Goal: Check status: Check status

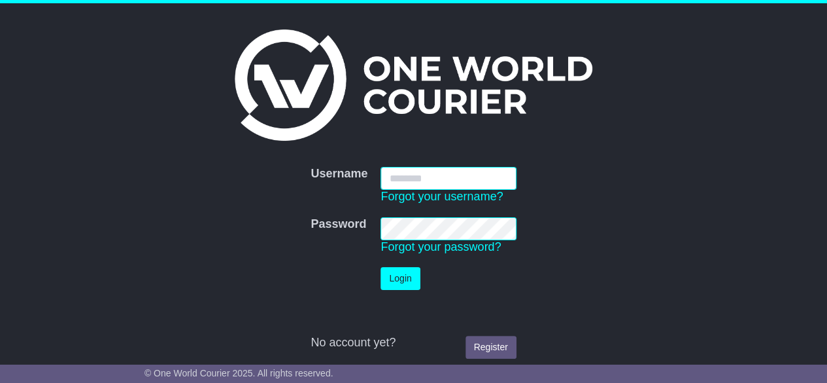
type input "*********"
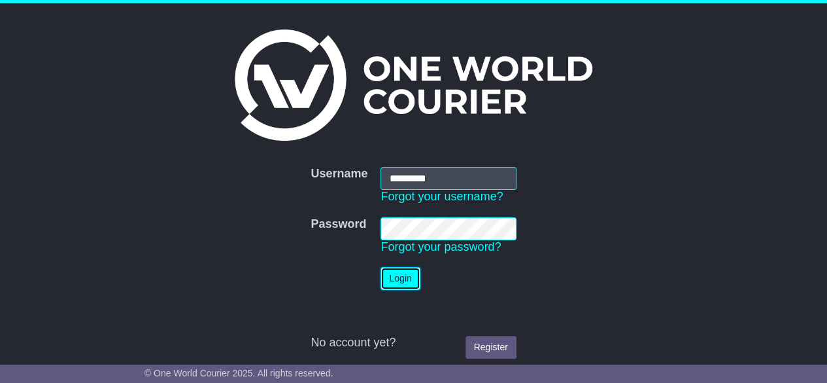
click at [405, 281] on button "Login" at bounding box center [400, 278] width 39 height 23
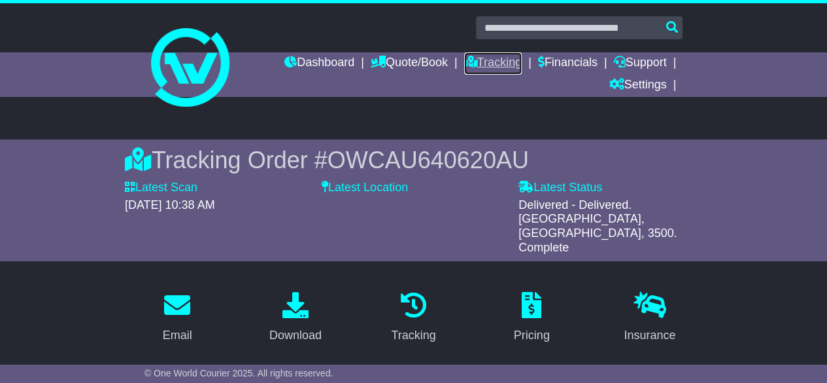
click at [488, 60] on link "Tracking" at bounding box center [493, 63] width 58 height 22
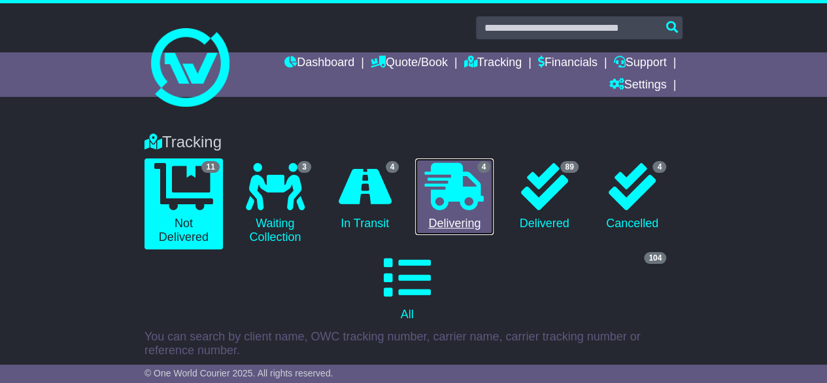
click at [467, 190] on icon at bounding box center [454, 186] width 59 height 47
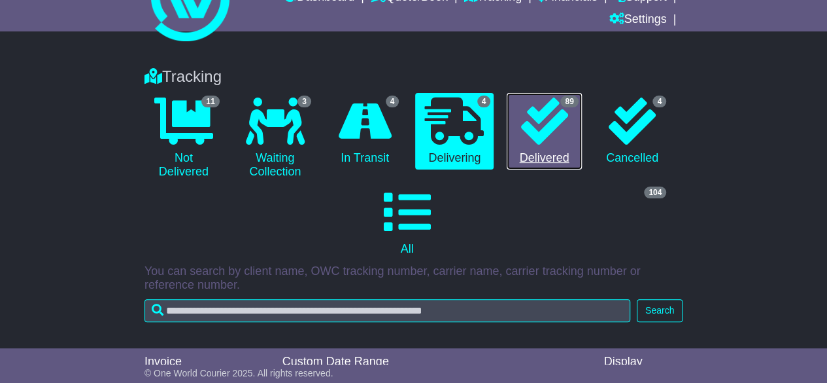
click at [543, 155] on link "89 Delivered" at bounding box center [544, 131] width 75 height 77
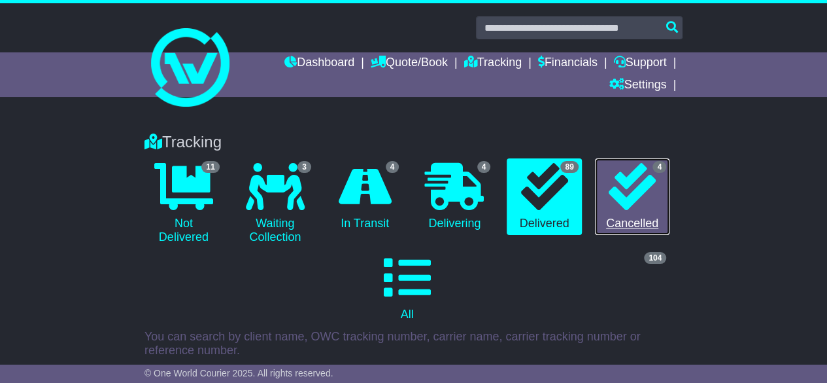
click at [664, 194] on link "4 Cancelled" at bounding box center [632, 196] width 75 height 77
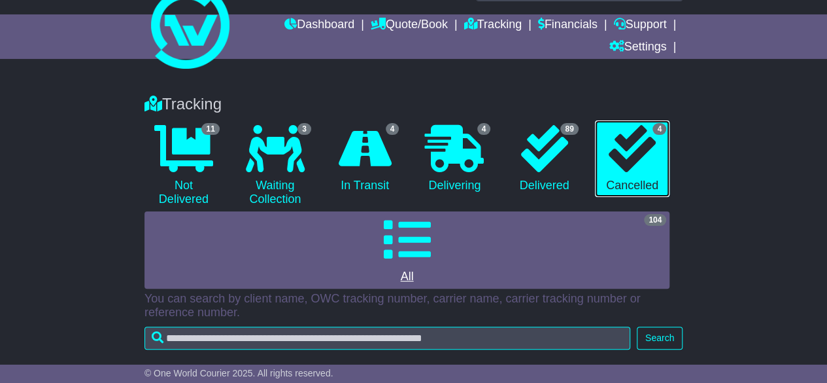
scroll to position [65, 0]
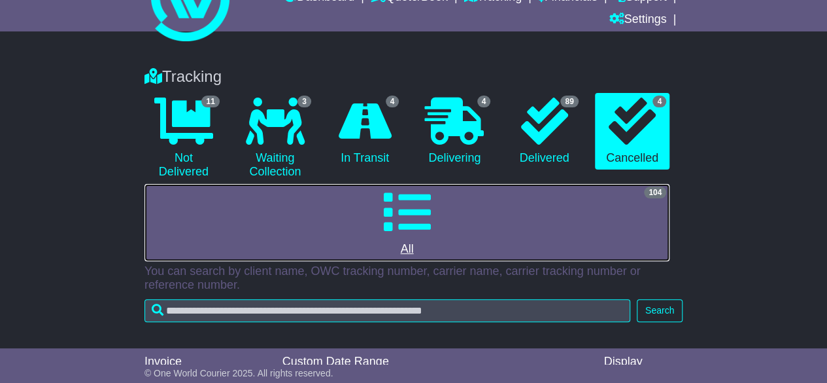
click at [391, 211] on icon at bounding box center [406, 211] width 47 height 47
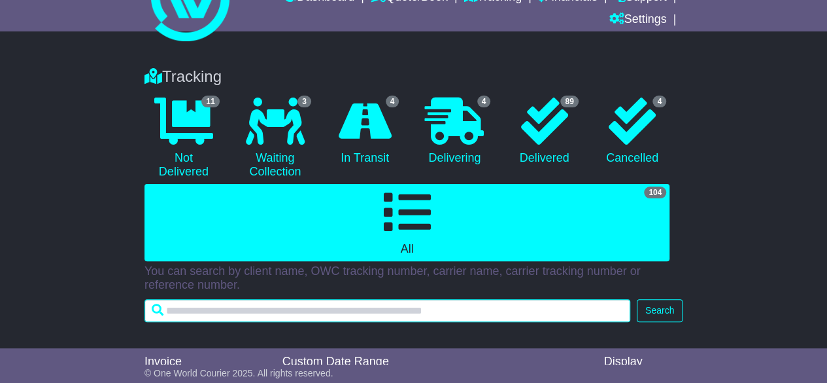
click at [349, 313] on input "text" at bounding box center [388, 310] width 486 height 23
type input "******"
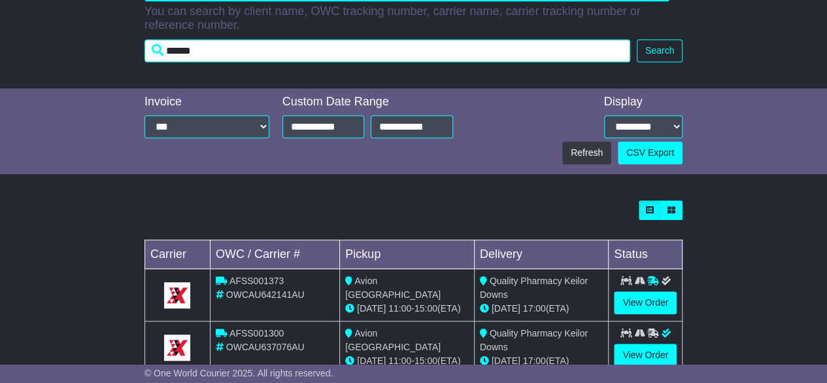
scroll to position [386, 0]
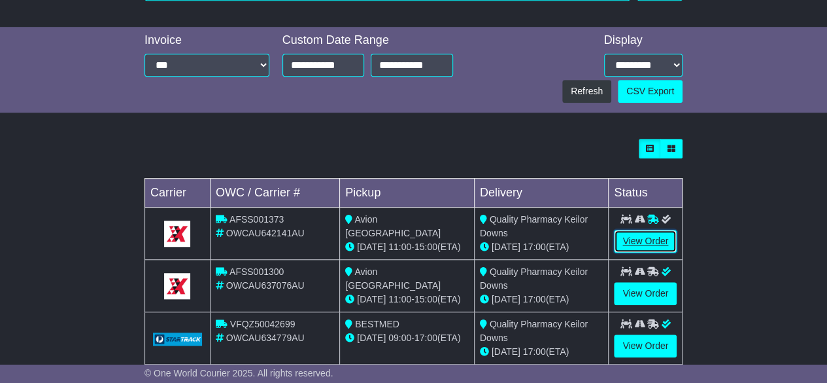
click at [658, 230] on link "View Order" at bounding box center [645, 241] width 63 height 23
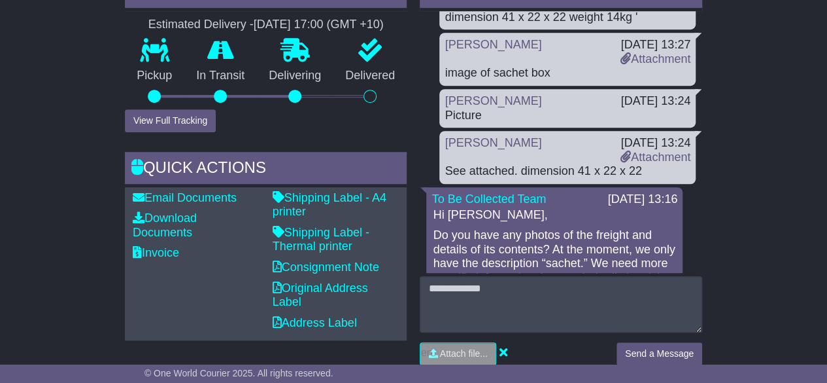
scroll to position [196, 0]
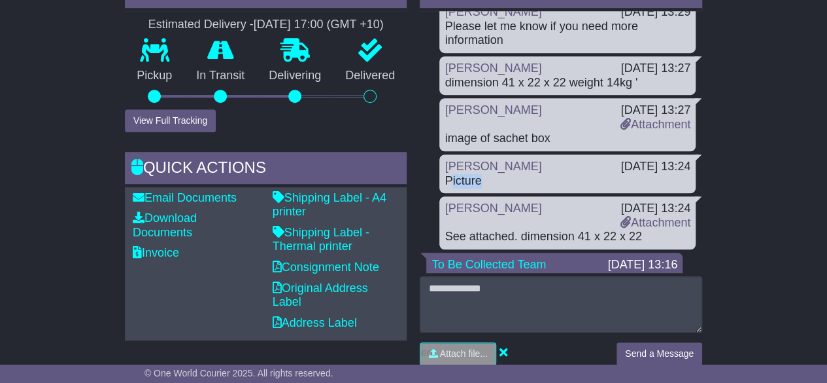
drag, startPoint x: 488, startPoint y: 179, endPoint x: 449, endPoint y: 177, distance: 39.3
click at [449, 177] on div "Picture" at bounding box center [568, 181] width 246 height 14
drag, startPoint x: 504, startPoint y: 133, endPoint x: 567, endPoint y: 134, distance: 63.4
click at [567, 134] on div "image of sachet box" at bounding box center [568, 138] width 246 height 14
click at [568, 138] on div "image of sachet box" at bounding box center [568, 138] width 246 height 14
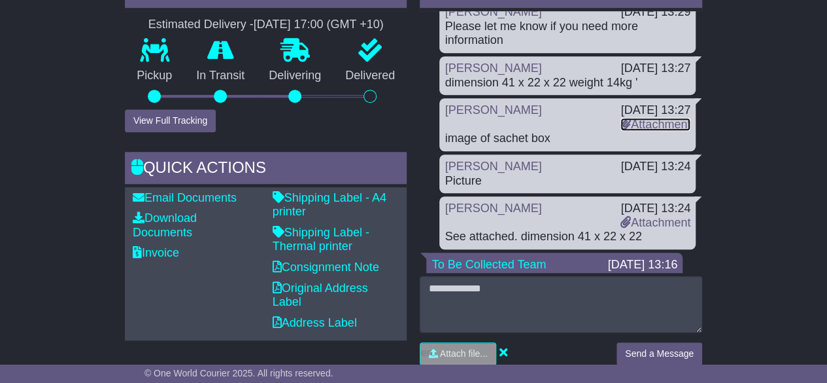
click at [656, 126] on link "Attachment" at bounding box center [656, 124] width 70 height 13
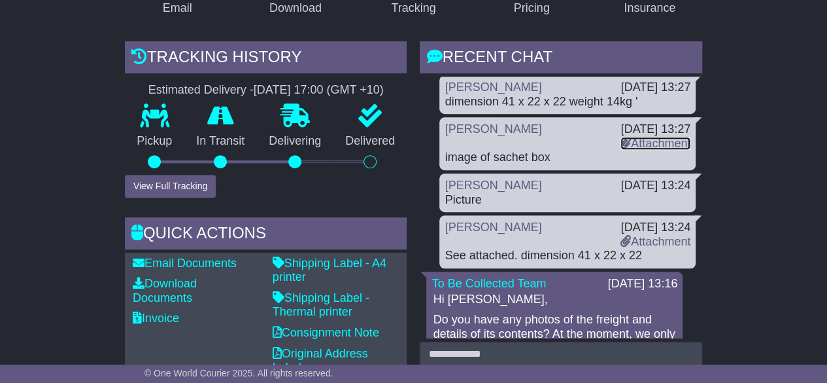
scroll to position [327, 0]
